Goal: Contribute content: Contribute content

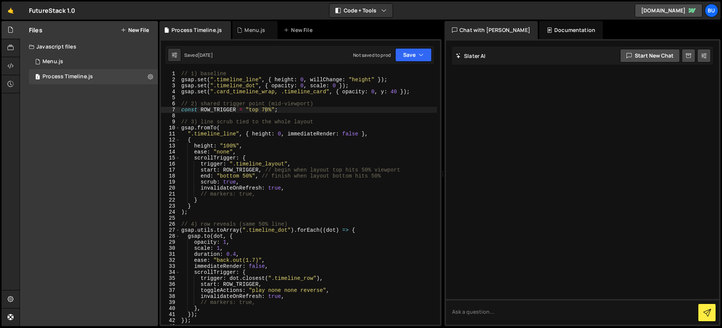
scroll to position [0, 6]
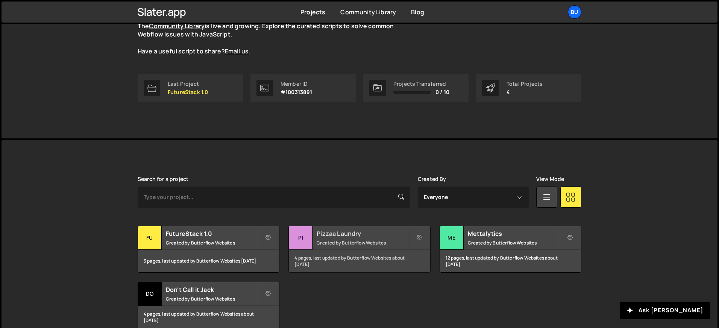
scroll to position [115, 0]
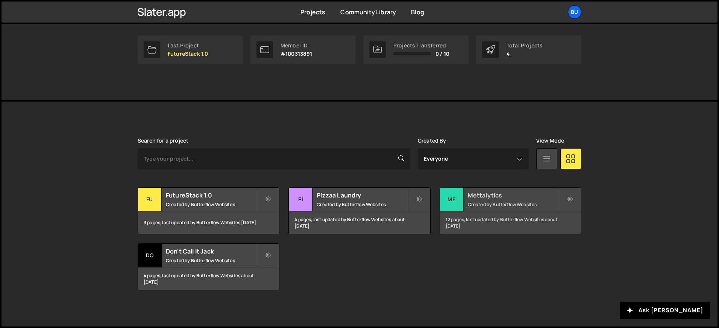
click at [494, 196] on h2 "Mettalytics" at bounding box center [513, 195] width 91 height 8
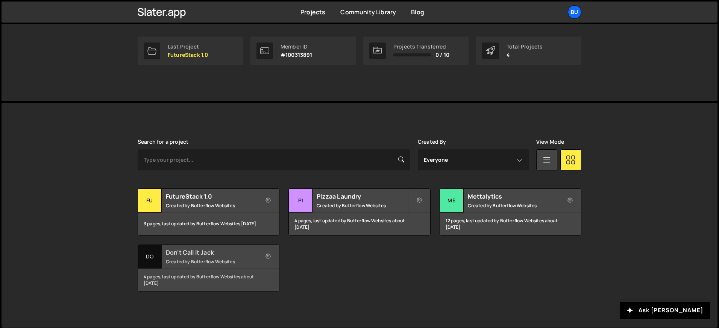
scroll to position [115, 0]
click at [184, 253] on h2 "Don't Call it Jack" at bounding box center [211, 251] width 91 height 8
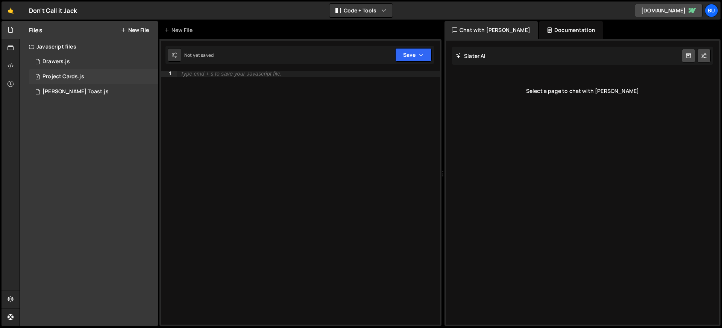
click at [60, 75] on div "Project Cards.js" at bounding box center [64, 76] width 42 height 7
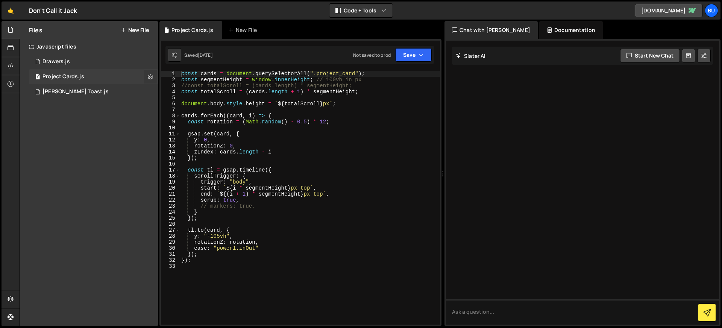
click at [148, 76] on icon at bounding box center [150, 76] width 5 height 7
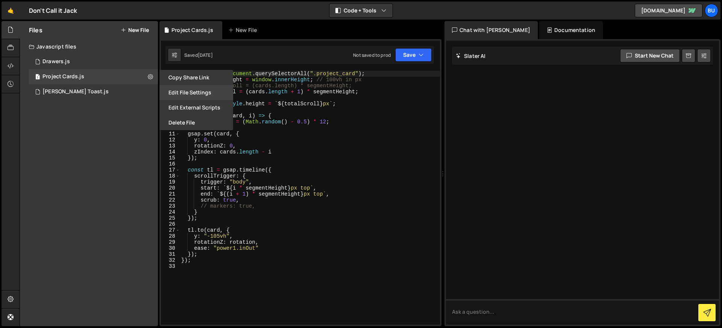
click at [182, 90] on button "Edit File Settings" at bounding box center [197, 92] width 74 height 15
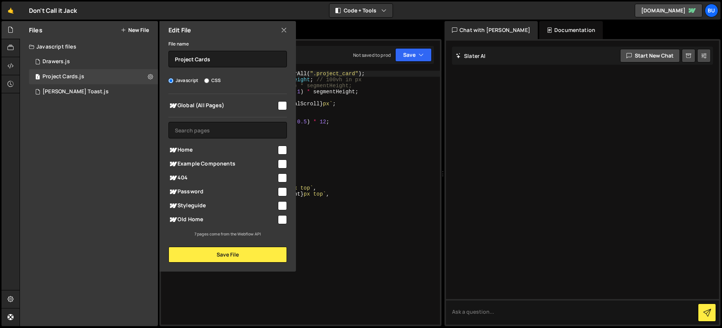
click at [280, 105] on input "checkbox" at bounding box center [282, 105] width 9 height 9
checkbox input "true"
click at [231, 254] on button "Save File" at bounding box center [228, 255] width 119 height 16
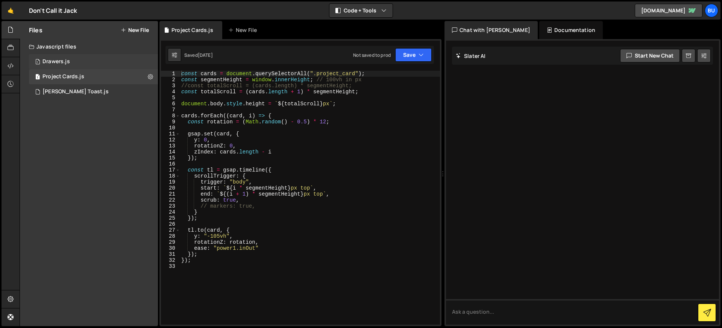
click at [88, 59] on div "1 Drawers.js 0" at bounding box center [93, 61] width 129 height 15
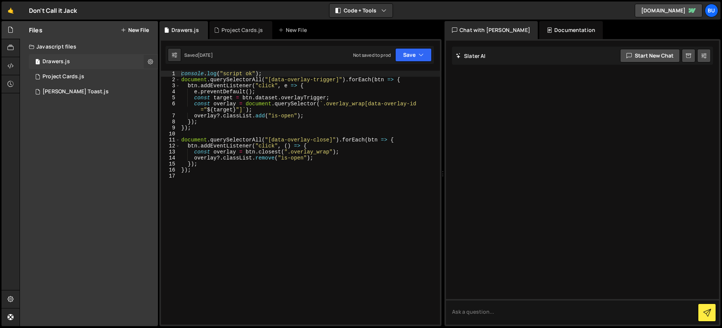
click at [151, 60] on icon at bounding box center [150, 61] width 5 height 7
type input "Drawers"
radio input "true"
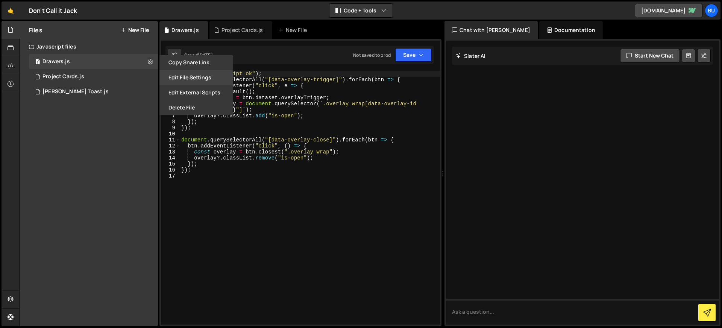
click at [190, 75] on button "Edit File Settings" at bounding box center [197, 77] width 74 height 15
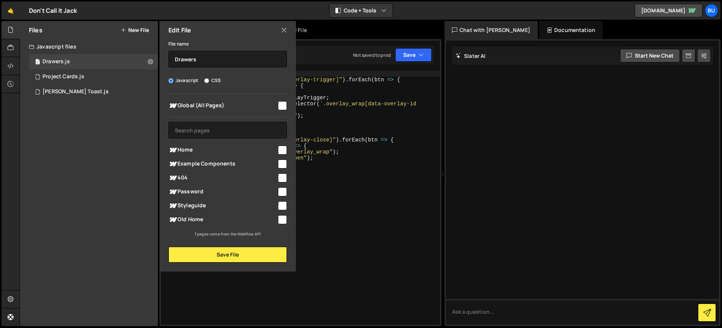
click at [280, 103] on input "checkbox" at bounding box center [282, 105] width 9 height 9
checkbox input "true"
click at [247, 255] on button "Save File" at bounding box center [228, 255] width 119 height 16
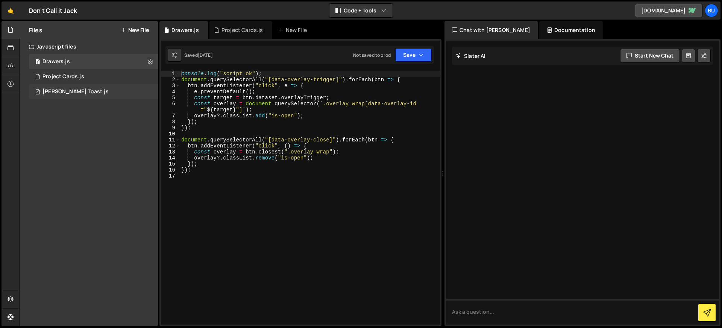
click at [126, 94] on div "0 Tim Ricks Toast.js 0" at bounding box center [93, 91] width 129 height 15
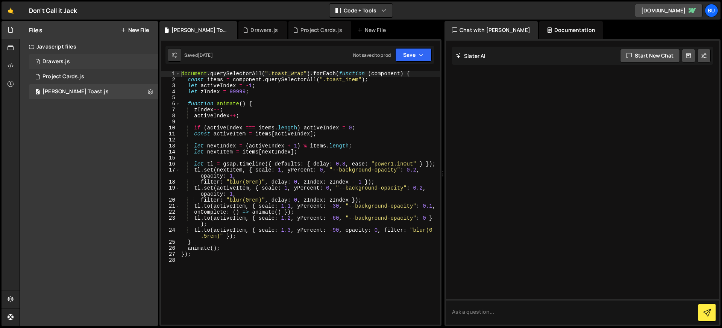
click at [86, 62] on div "1 Drawers.js 0" at bounding box center [93, 61] width 129 height 15
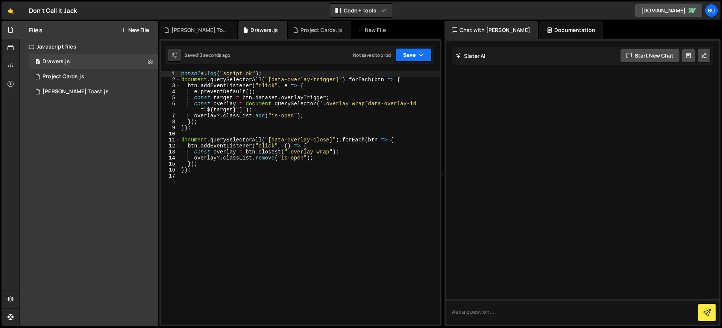
click at [410, 56] on button "Save" at bounding box center [413, 55] width 36 height 14
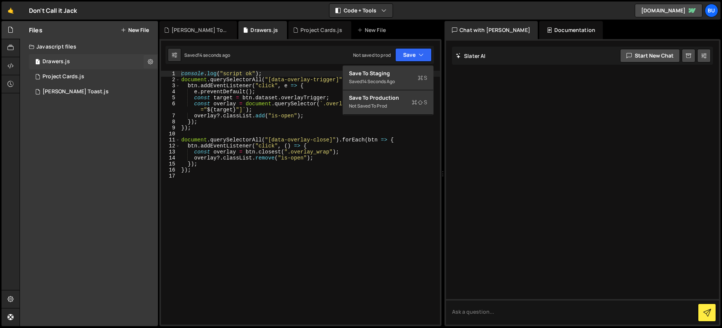
drag, startPoint x: 332, startPoint y: 52, endPoint x: 103, endPoint y: 67, distance: 230.0
click at [327, 53] on div "Saved 14 seconds ago Not saved to prod Upgrade to Edit Save Save to Staging S S…" at bounding box center [300, 55] width 269 height 18
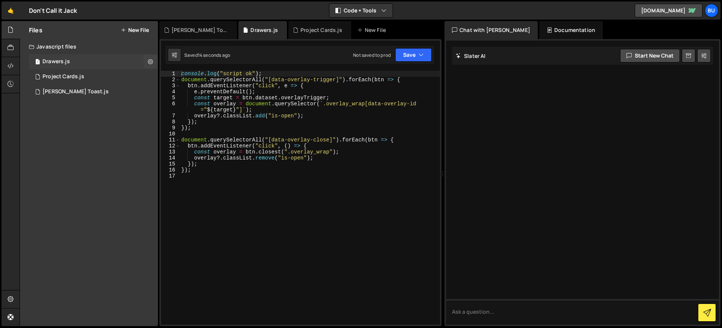
click at [76, 67] on div "1 Drawers.js 0" at bounding box center [93, 61] width 129 height 15
click at [71, 74] on div "Project Cards.js" at bounding box center [64, 76] width 42 height 7
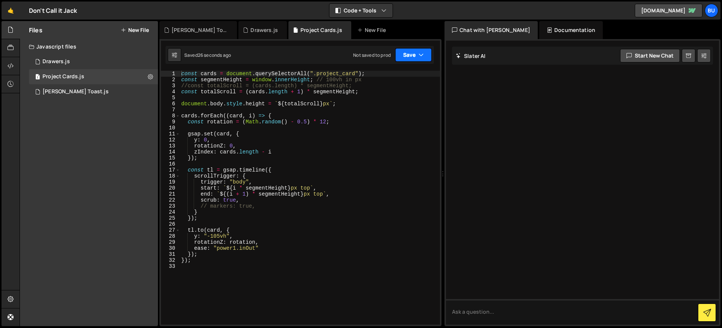
click at [402, 56] on button "Save" at bounding box center [413, 55] width 36 height 14
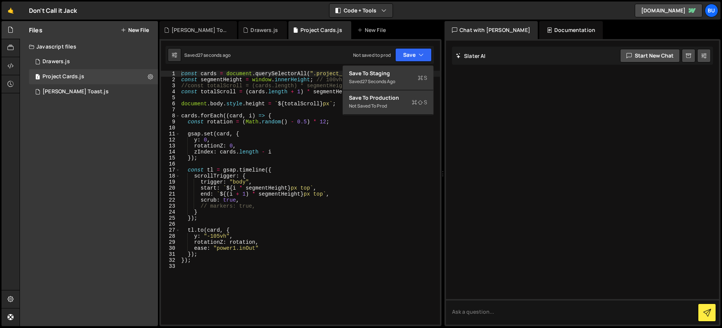
click at [313, 56] on div "Saved 27 seconds ago Not saved to prod Upgrade to Edit Save Save to Staging S S…" at bounding box center [300, 55] width 269 height 18
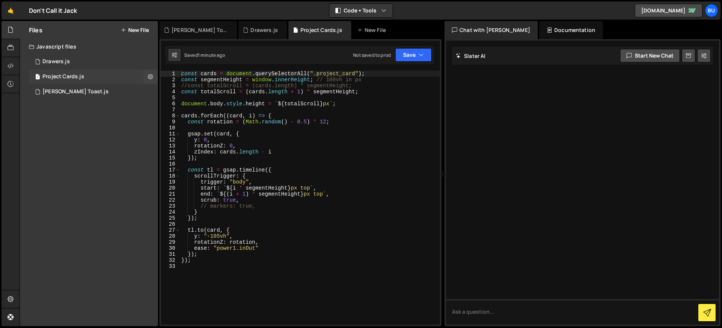
click at [91, 75] on div "1 Project Cards.js 0" at bounding box center [93, 76] width 129 height 15
click at [305, 97] on div "const cards = document . querySelectorAll ( ".project_card" ) ; const segmentHe…" at bounding box center [310, 204] width 260 height 266
click at [106, 64] on div "1 Drawers.js 0" at bounding box center [93, 61] width 129 height 15
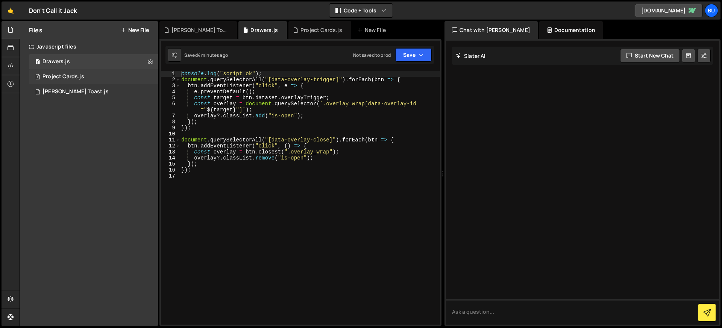
click at [79, 74] on div "Project Cards.js" at bounding box center [64, 76] width 42 height 7
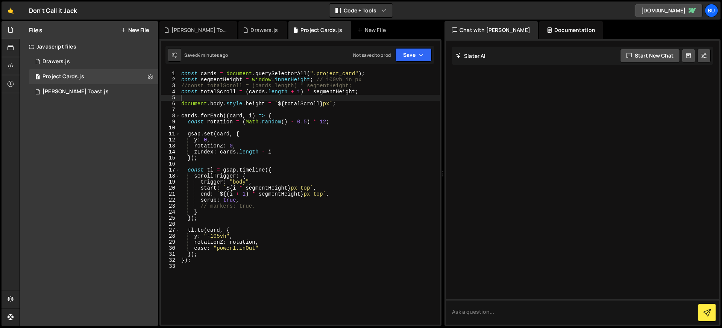
click at [324, 88] on div "const cards = document . querySelectorAll ( ".project_card" ) ; const segmentHe…" at bounding box center [310, 204] width 260 height 266
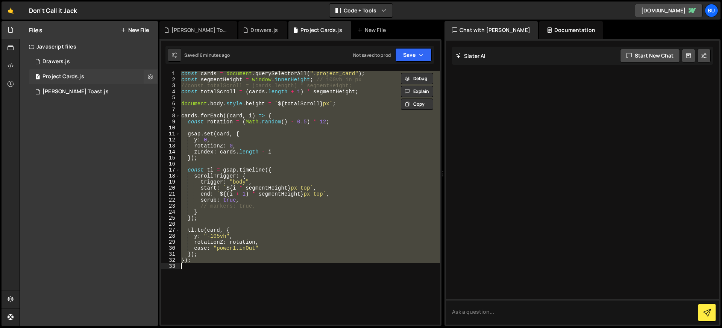
click at [101, 78] on div "1 Project Cards.js 0" at bounding box center [93, 76] width 129 height 15
click at [284, 145] on div "const cards = document . querySelectorAll ( ".project_card" ) ; const segmentHe…" at bounding box center [310, 198] width 260 height 254
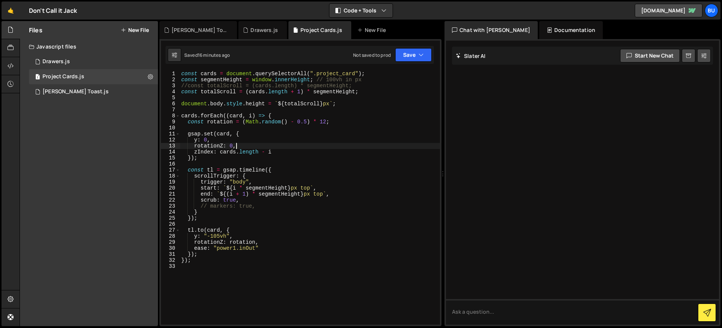
type textarea "});"
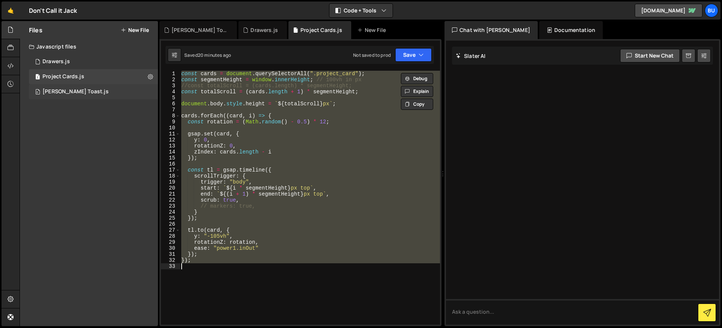
click at [100, 86] on div "0 Tim Ricks Toast.js 0" at bounding box center [93, 91] width 129 height 15
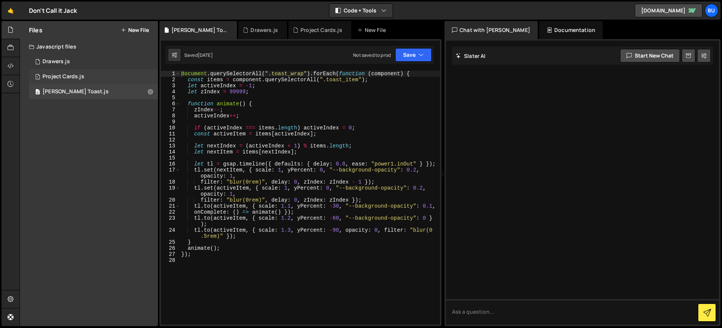
click at [93, 80] on div "1 Project Cards.js 0" at bounding box center [93, 76] width 129 height 15
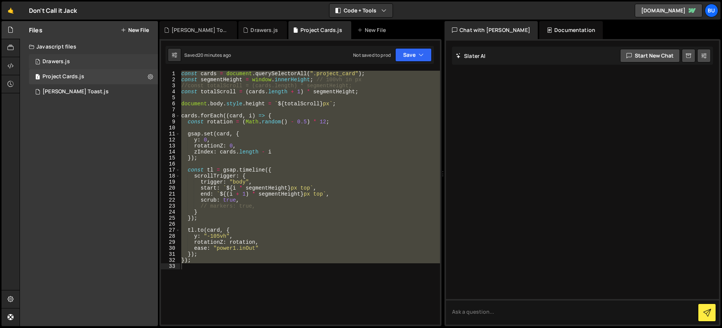
click at [74, 60] on div "1 Drawers.js 0" at bounding box center [93, 61] width 129 height 15
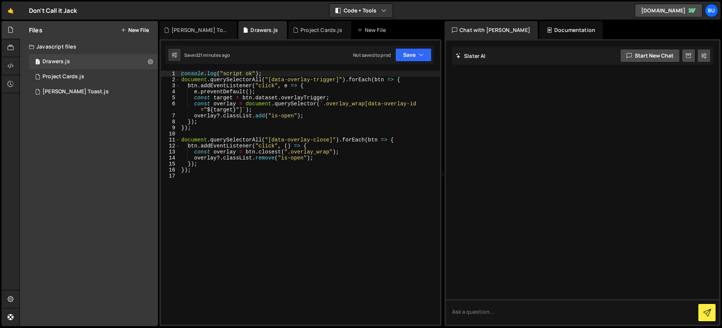
type textarea "});"
click at [337, 131] on div "console . log ( "script ok" ) ; document . querySelectorAll ( "[data-overlay-tr…" at bounding box center [310, 204] width 260 height 266
click at [57, 75] on div "Project Cards.js" at bounding box center [64, 76] width 42 height 7
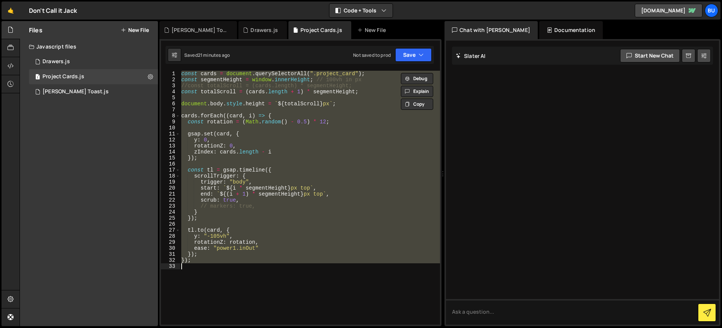
click at [315, 160] on div "const cards = document . querySelectorAll ( ".project_card" ) ; const segmentHe…" at bounding box center [310, 198] width 260 height 254
click at [247, 204] on div "const cards = document . querySelectorAll ( ".project_card" ) ; const segmentHe…" at bounding box center [310, 198] width 260 height 254
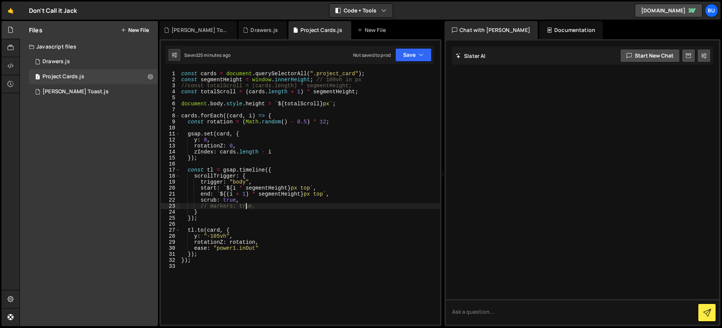
click at [207, 205] on div "const cards = document . querySelectorAll ( ".project_card" ) ; const segmentHe…" at bounding box center [310, 204] width 260 height 266
click at [311, 149] on div "const cards = document . querySelectorAll ( ".project_card" ) ; const segmentHe…" at bounding box center [308, 203] width 257 height 266
type textarea "});"
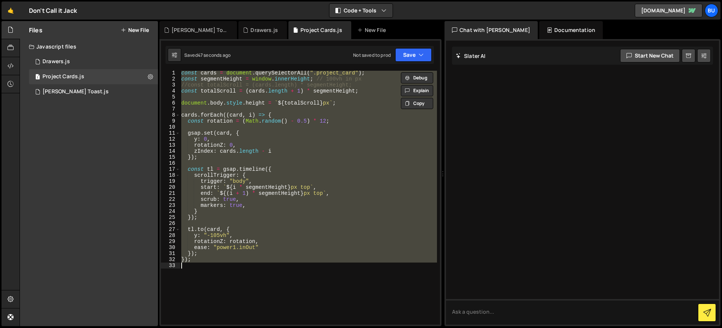
paste textarea
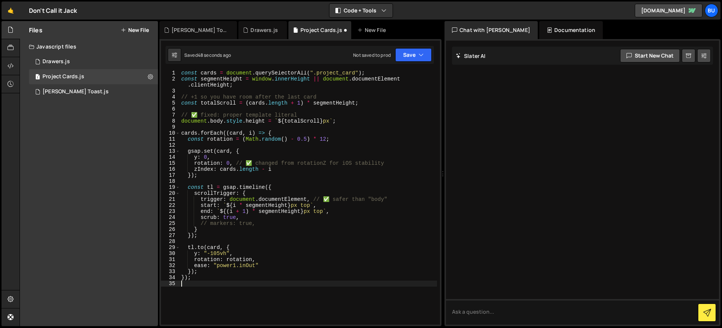
type textarea "});"
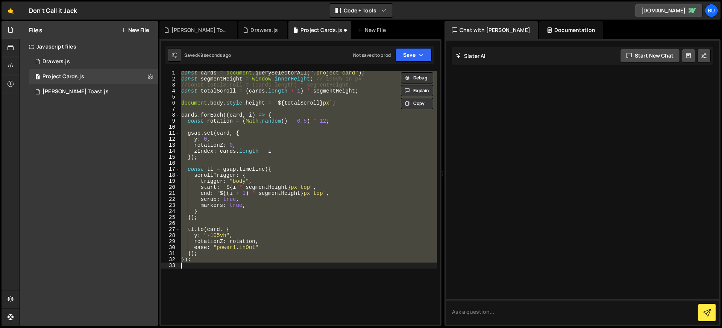
paste textarea
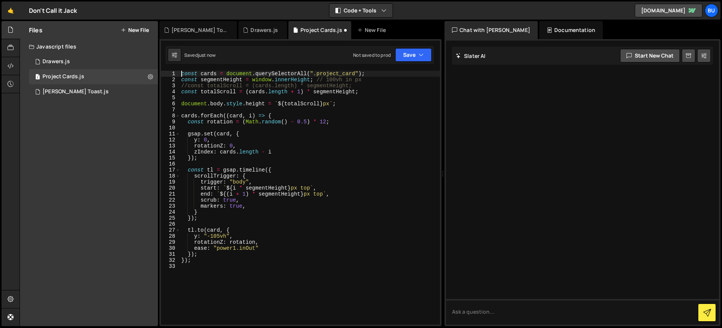
click at [296, 89] on div "const cards = document . querySelectorAll ( ".project_card" ) ; const segmentHe…" at bounding box center [310, 204] width 260 height 266
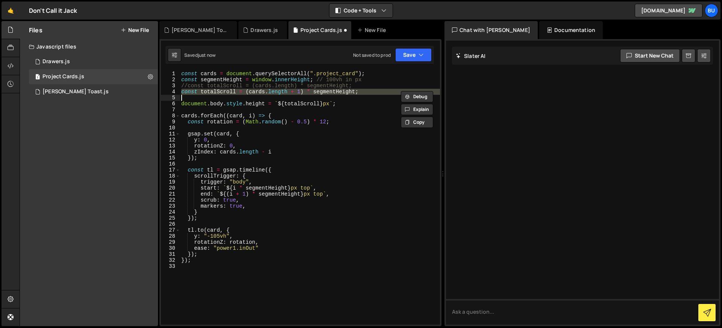
click at [294, 85] on div "const cards = document . querySelectorAll ( ".project_card" ) ; const segmentHe…" at bounding box center [310, 204] width 260 height 266
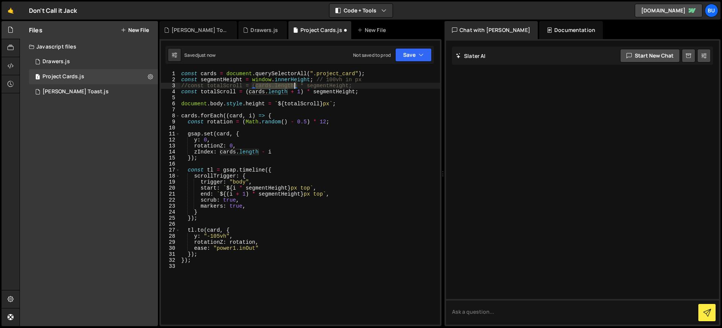
click at [294, 85] on div "const cards = document . querySelectorAll ( ".project_card" ) ; const segmentHe…" at bounding box center [310, 204] width 260 height 266
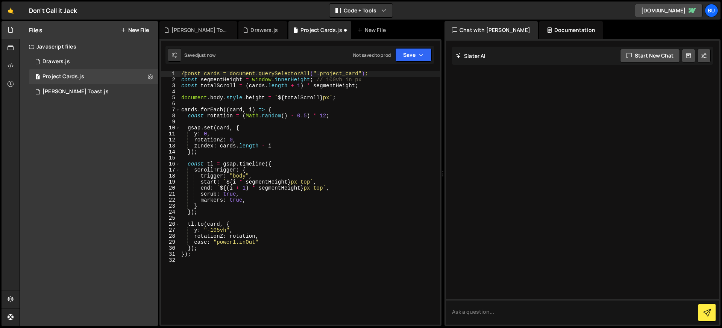
scroll to position [0, 0]
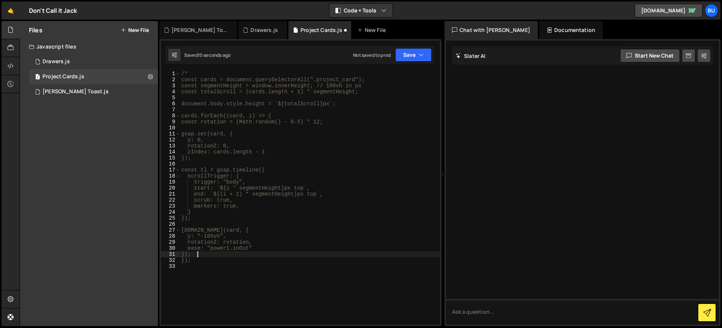
click at [291, 252] on div "/* const cards = document.querySelectorAll(".project_card"); const segmentHeigh…" at bounding box center [310, 204] width 260 height 266
type textarea "});"
click at [181, 74] on div "/* const cards = document.querySelectorAll(".project_card"); const segmentHeigh…" at bounding box center [310, 204] width 260 height 266
paste textarea
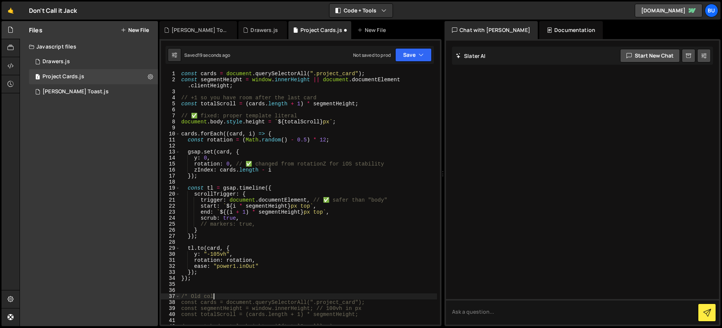
scroll to position [0, 2]
type textarea "/* Old code"
click at [281, 80] on div "const cards = document . querySelectorAll ( ".project_card" ) ; const segmentHe…" at bounding box center [308, 204] width 257 height 266
click at [208, 223] on div "const cards = document . querySelectorAll ( ".project_card" ) ; const segmentHe…" at bounding box center [308, 204] width 257 height 266
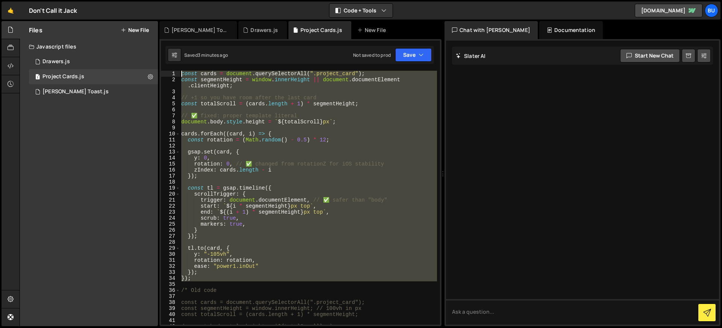
drag, startPoint x: 196, startPoint y: 274, endPoint x: 171, endPoint y: 64, distance: 212.2
click at [171, 64] on div "Debug Explain Copy Tim Ricks Toast.js Drawers.js Project Cards.js New File Save…" at bounding box center [301, 173] width 282 height 305
type textarea "const cards = document.querySelectorAll(".project_card"); const segmentHeight =…"
paste textarea
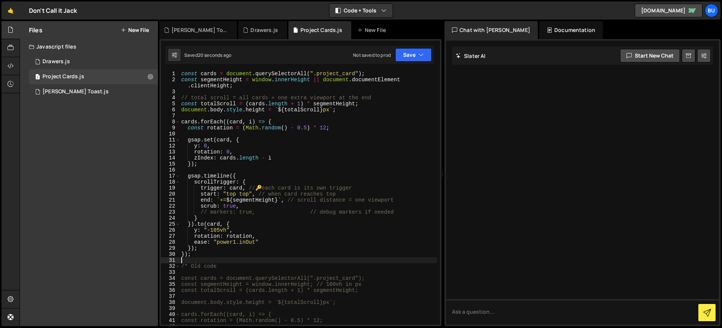
click at [208, 213] on div "const cards = document . querySelectorAll ( ".project_card" ) ; const segmentHe…" at bounding box center [308, 204] width 257 height 266
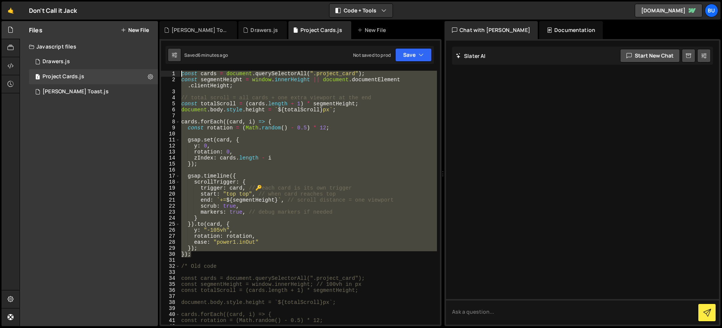
drag, startPoint x: 196, startPoint y: 257, endPoint x: 178, endPoint y: 58, distance: 199.5
click at [178, 58] on div "Debug Explain Copy Tim Ricks Toast.js Drawers.js Project Cards.js New File Save…" at bounding box center [301, 173] width 282 height 305
type textarea "const cards = document.querySelectorAll(".project_card"); const segmentHeight =…"
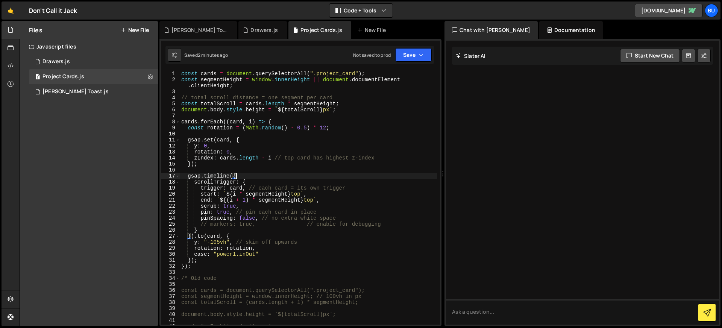
click at [275, 173] on div "const cards = document . querySelectorAll ( ".project_card" ) ; const segmentHe…" at bounding box center [308, 204] width 257 height 266
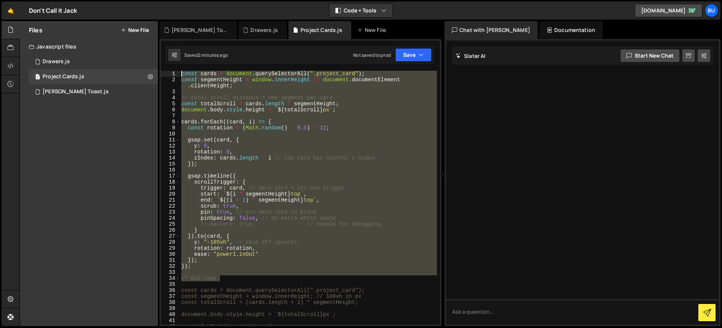
drag, startPoint x: 229, startPoint y: 241, endPoint x: 181, endPoint y: 11, distance: 235.6
click at [181, 11] on div "Hold on a sec... Are you certain you wish to leave this page? Any changes you'v…" at bounding box center [361, 164] width 722 height 328
type textarea "const cards = document.querySelectorAll(".project_card"); const segmentHeight =…"
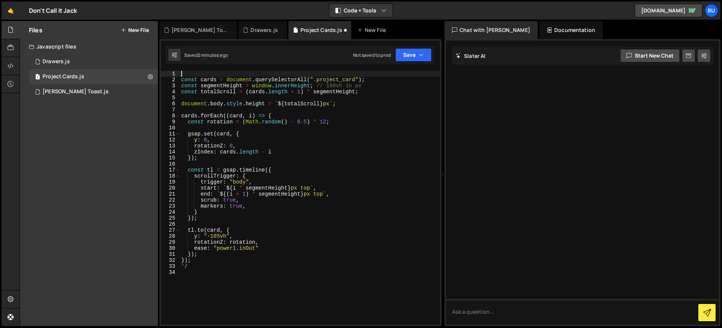
click at [198, 265] on div "const cards = document . querySelectorAll ( ".project_card" ) ; const segmentHe…" at bounding box center [310, 204] width 260 height 266
type textarea "*"
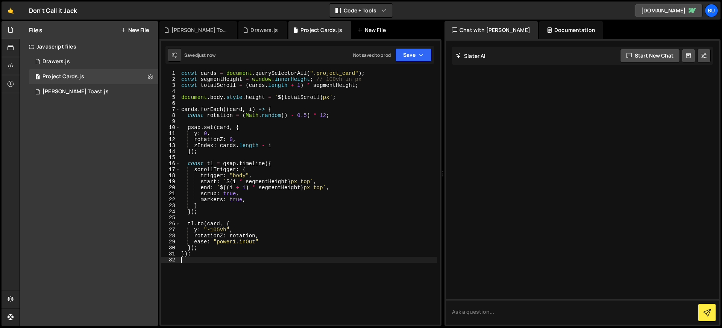
scroll to position [0, 0]
click at [206, 255] on div "const cards = document . querySelectorAll ( ".project_card" ) ; const segmentHe…" at bounding box center [308, 203] width 257 height 266
type textarea "});"
